Goal: Navigation & Orientation: Find specific page/section

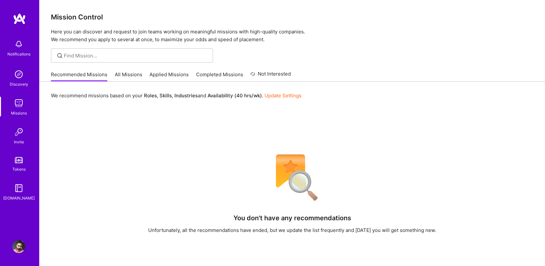
click at [435, 49] on div at bounding box center [291, 55] width 505 height 14
